Goal: Task Accomplishment & Management: Manage account settings

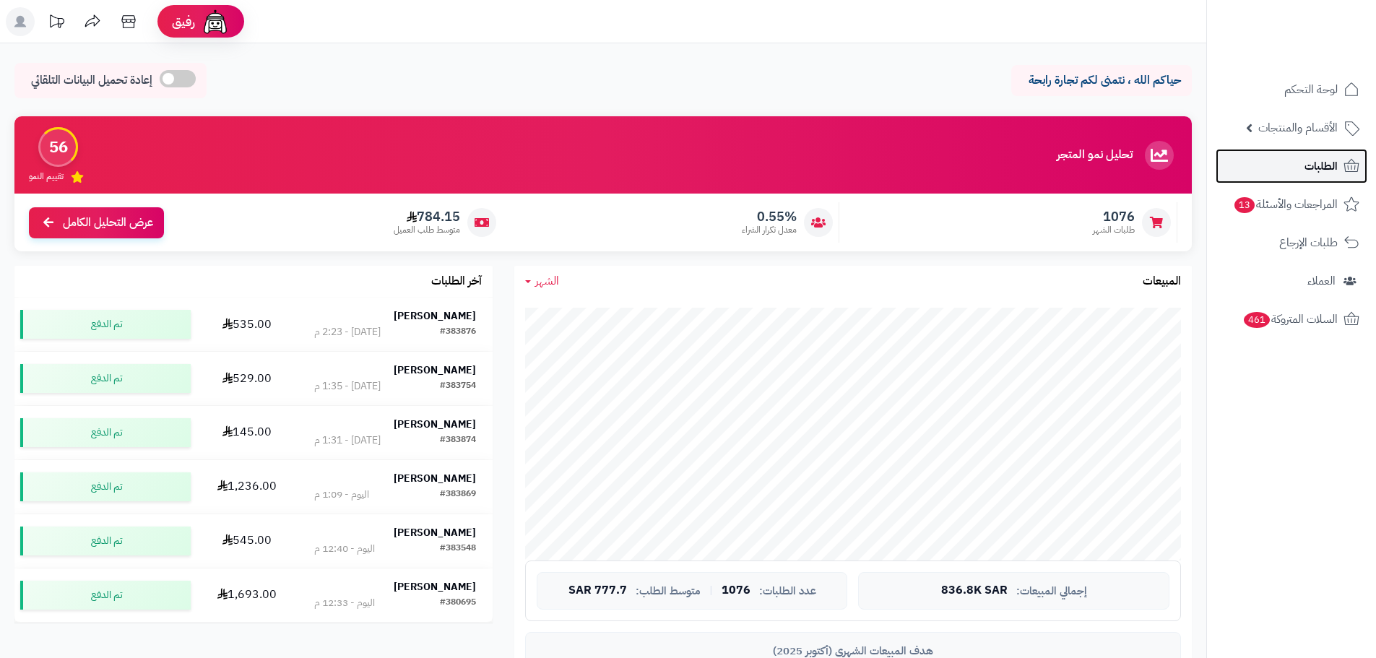
click at [1308, 172] on span "الطلبات" at bounding box center [1321, 166] width 33 height 20
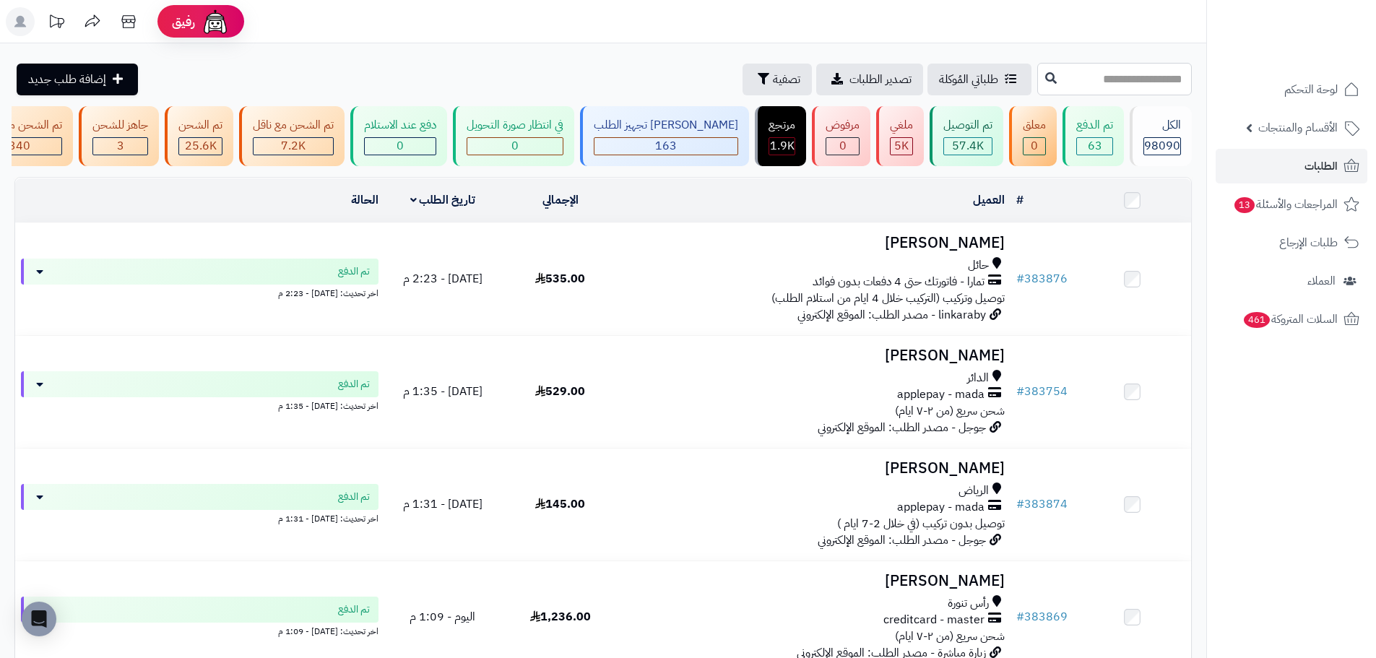
click at [1038, 80] on input "text" at bounding box center [1115, 79] width 155 height 33
